Goal: Book appointment/travel/reservation

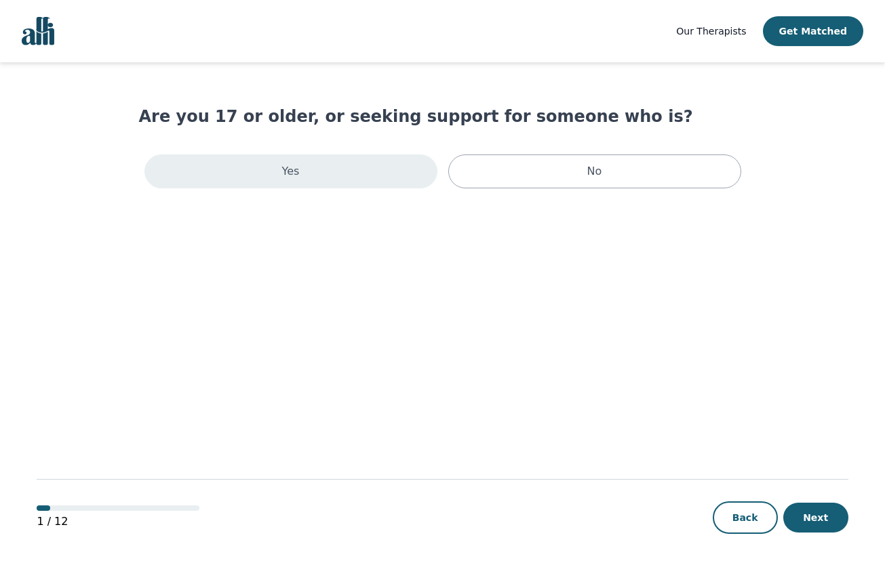
click at [408, 178] on div "Yes" at bounding box center [290, 172] width 293 height 34
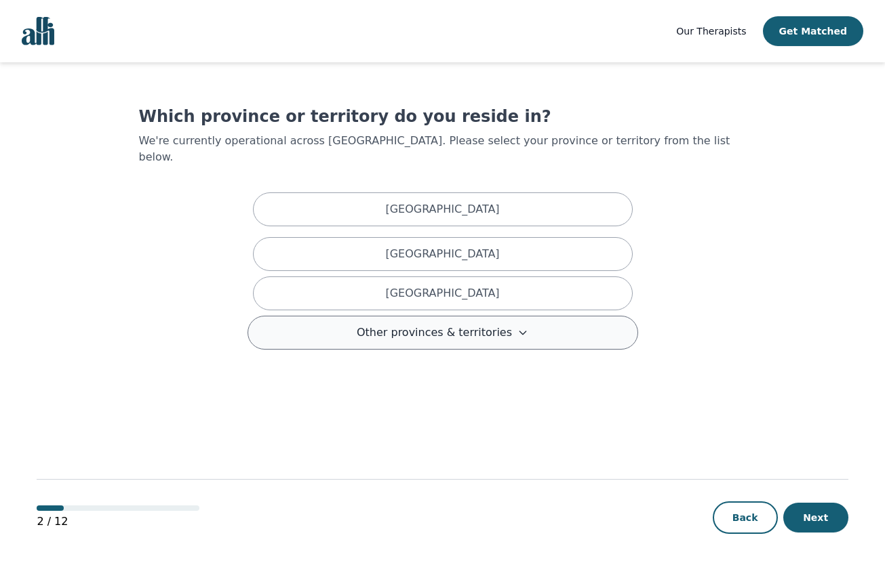
click at [490, 325] on span "Other provinces & territories" at bounding box center [434, 333] width 155 height 16
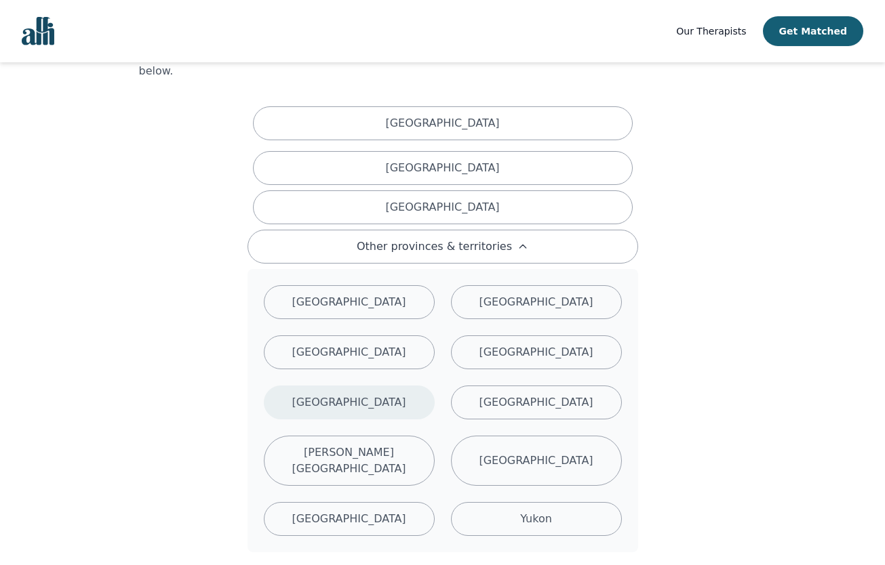
click at [321, 394] on p "[GEOGRAPHIC_DATA]" at bounding box center [348, 402] width 114 height 16
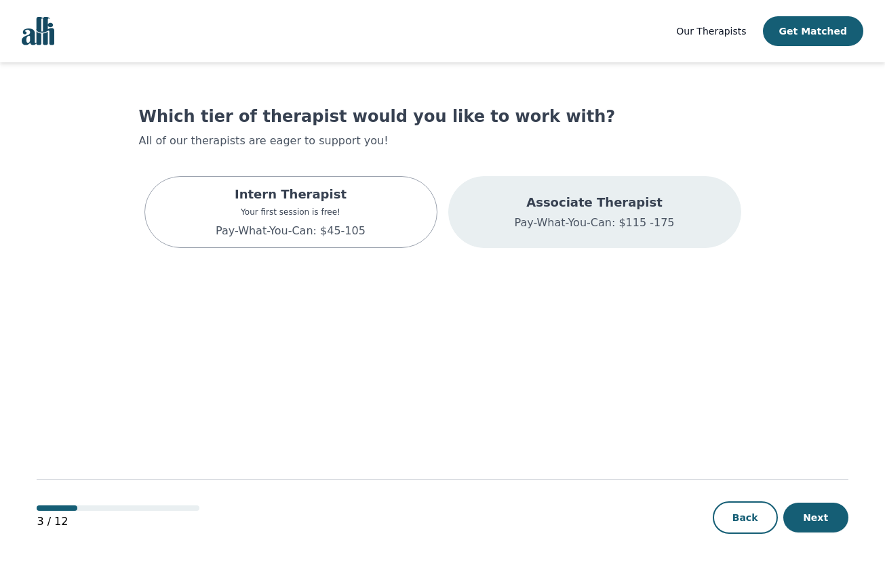
click at [458, 209] on div "Associate Therapist Pay-What-You-Can: $115 -175" at bounding box center [594, 212] width 293 height 72
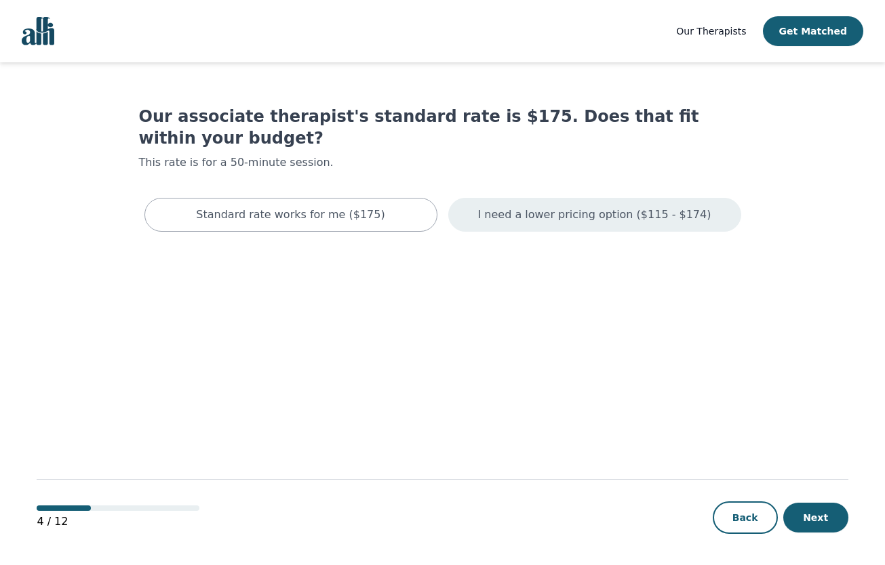
click at [464, 200] on div "I need a lower pricing option ($115 - $174)" at bounding box center [594, 215] width 293 height 34
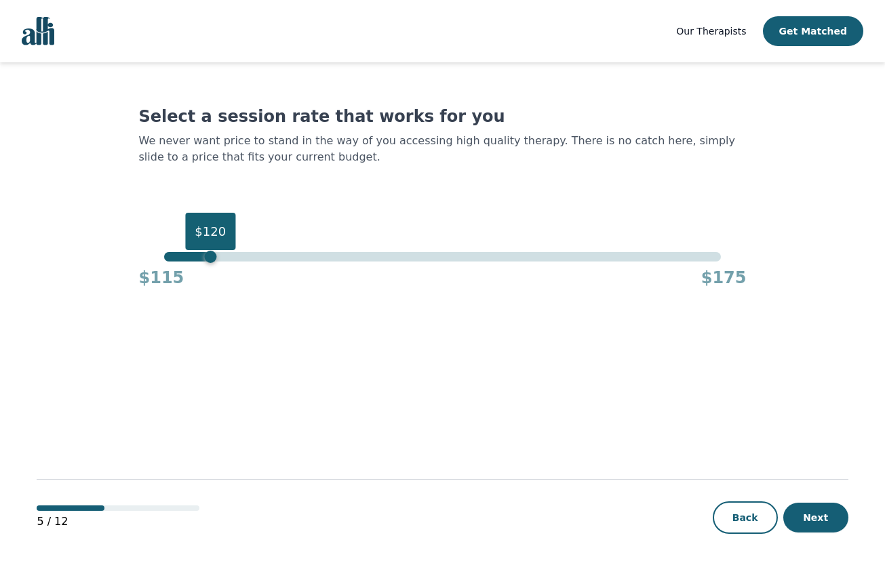
drag, startPoint x: 723, startPoint y: 261, endPoint x: 211, endPoint y: 255, distance: 512.5
click at [211, 255] on div "$120" at bounding box center [210, 257] width 12 height 12
click at [822, 512] on button "Next" at bounding box center [815, 518] width 65 height 30
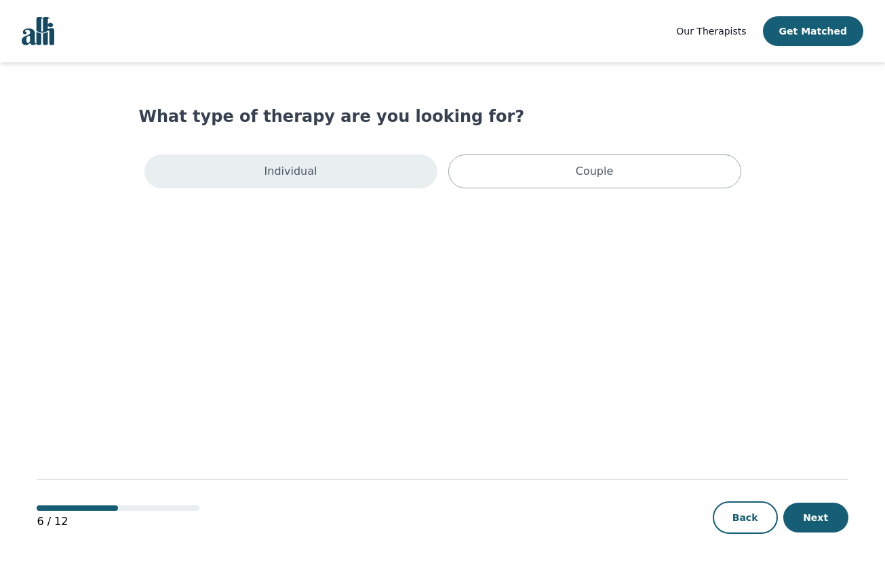
click at [376, 168] on div "Individual" at bounding box center [290, 172] width 293 height 34
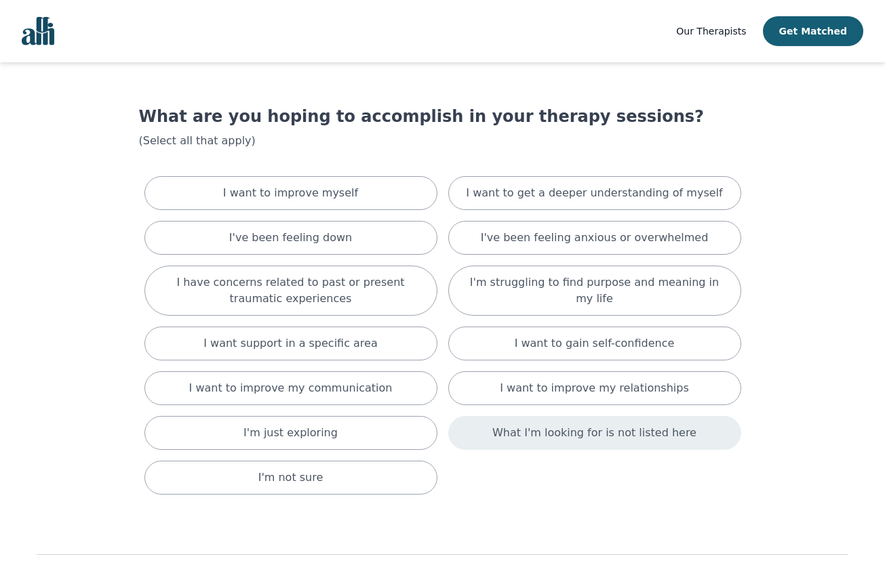
click at [612, 426] on p "What I'm looking for is not listed here" at bounding box center [594, 433] width 204 height 16
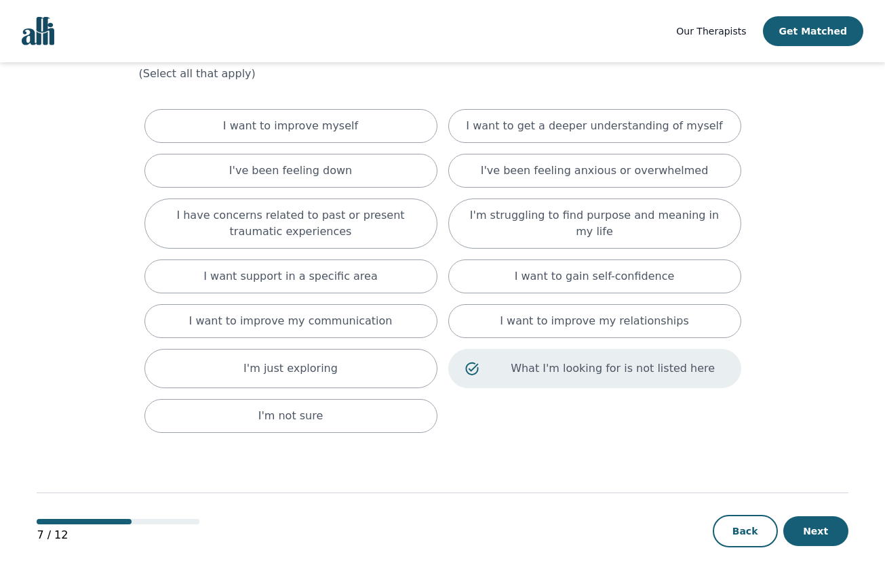
scroll to position [76, 0]
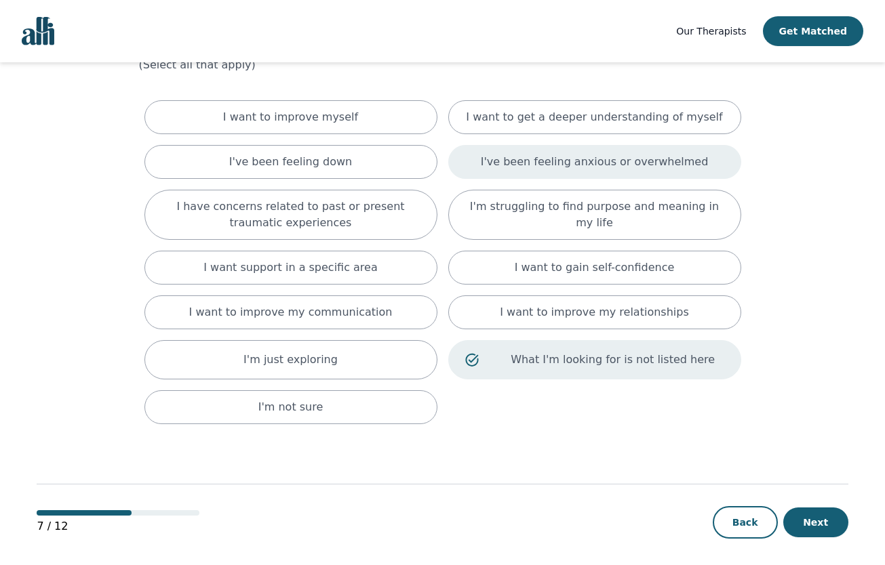
click at [604, 167] on p "I've been feeling anxious or overwhelmed" at bounding box center [595, 162] width 228 height 16
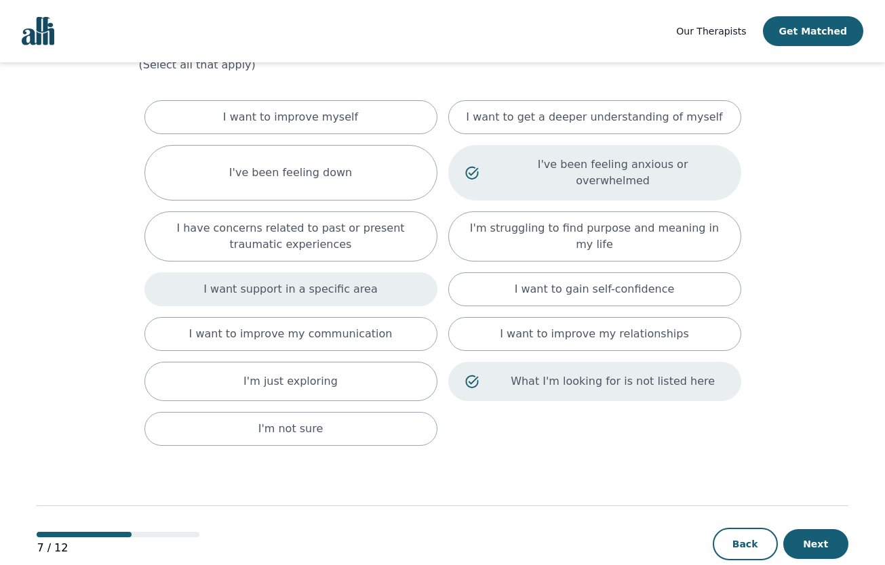
click at [386, 277] on div "I want support in a specific area" at bounding box center [290, 289] width 293 height 34
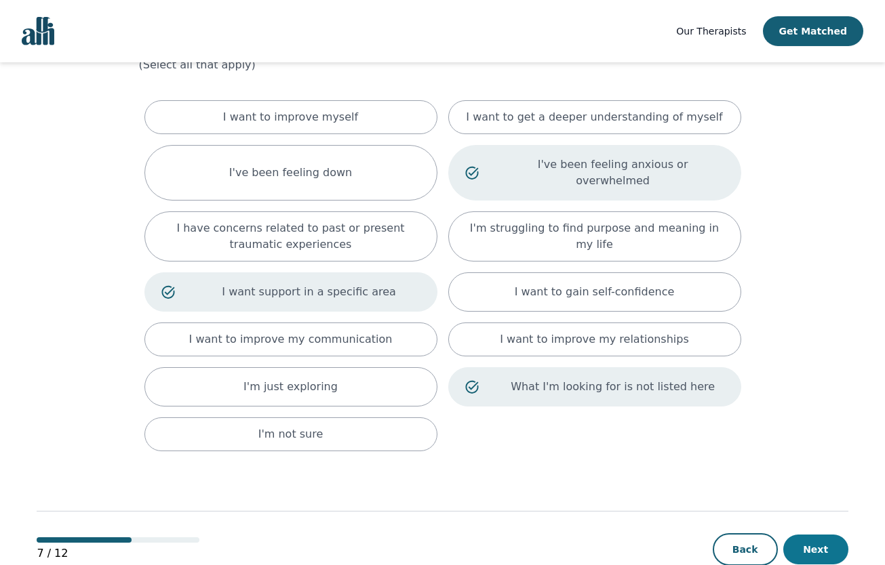
click at [806, 535] on button "Next" at bounding box center [815, 550] width 65 height 30
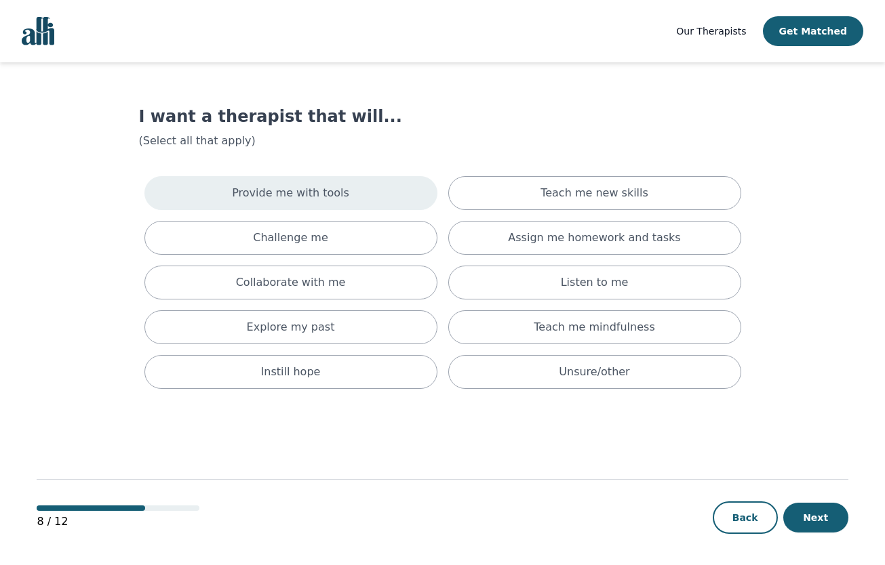
click at [363, 192] on div "Provide me with tools" at bounding box center [290, 193] width 293 height 34
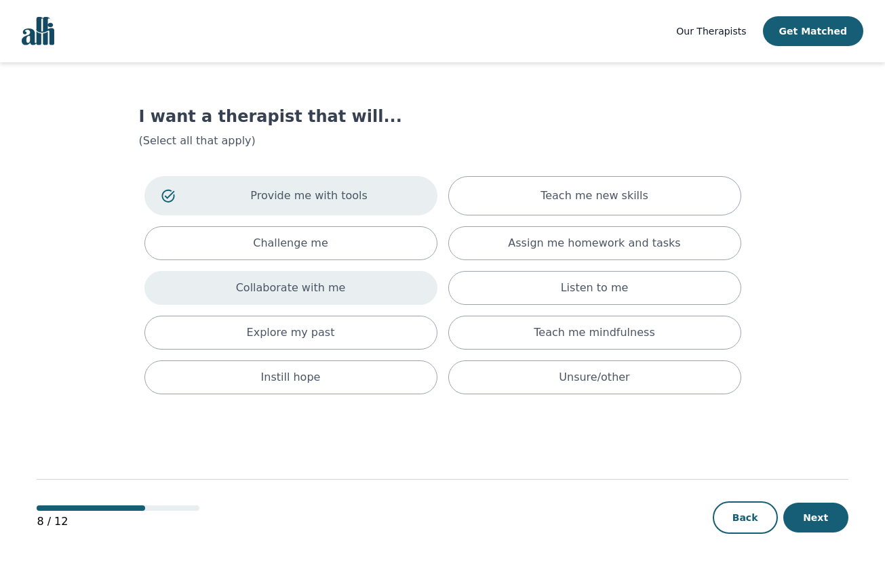
click at [251, 277] on div "Collaborate with me" at bounding box center [290, 288] width 293 height 34
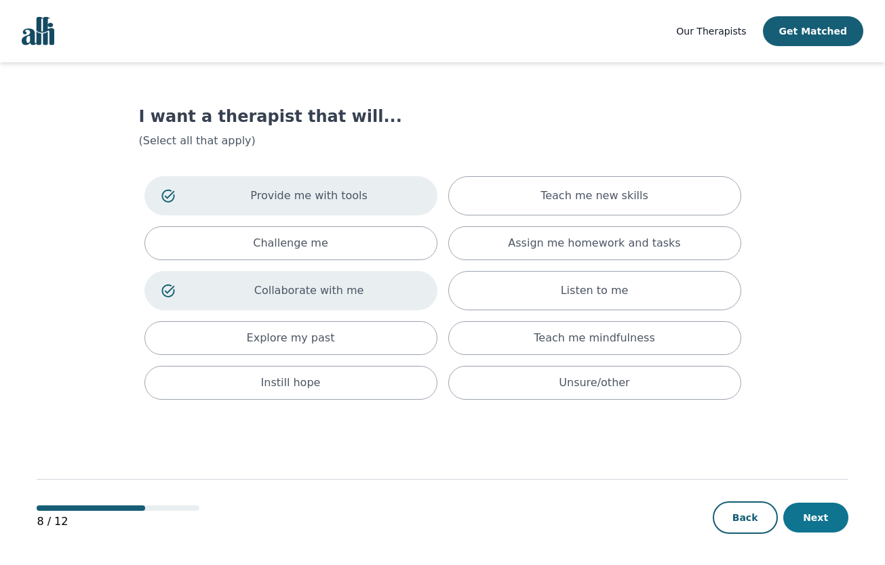
click at [808, 513] on button "Next" at bounding box center [815, 518] width 65 height 30
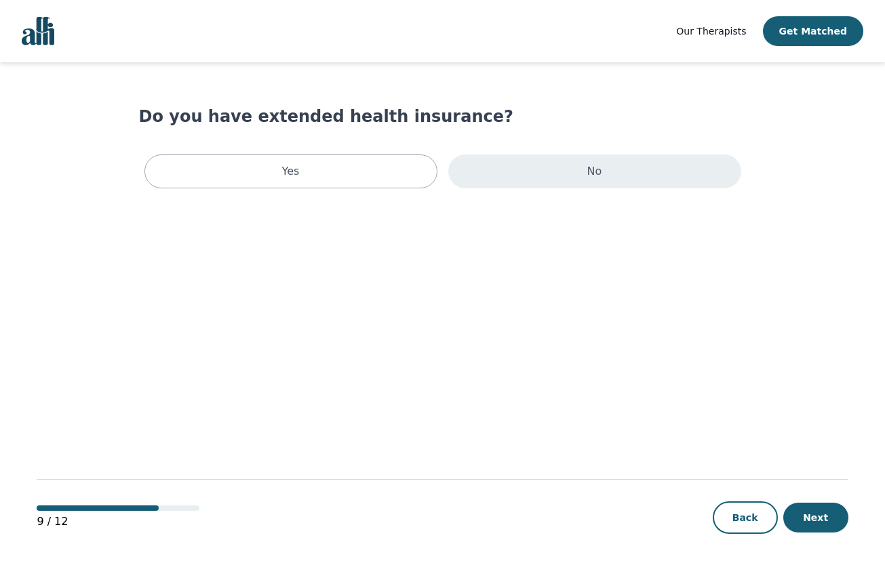
click at [529, 167] on div "No" at bounding box center [594, 172] width 293 height 34
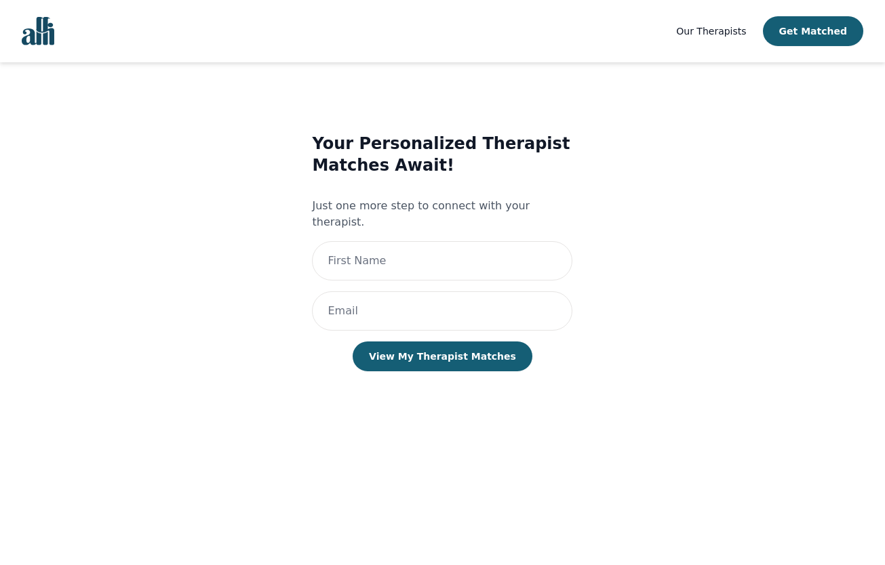
click at [813, 521] on main "Your Personalized Therapist Matches Await! Just one more step to connect with y…" at bounding box center [442, 314] width 811 height 504
